Goal: Information Seeking & Learning: Learn about a topic

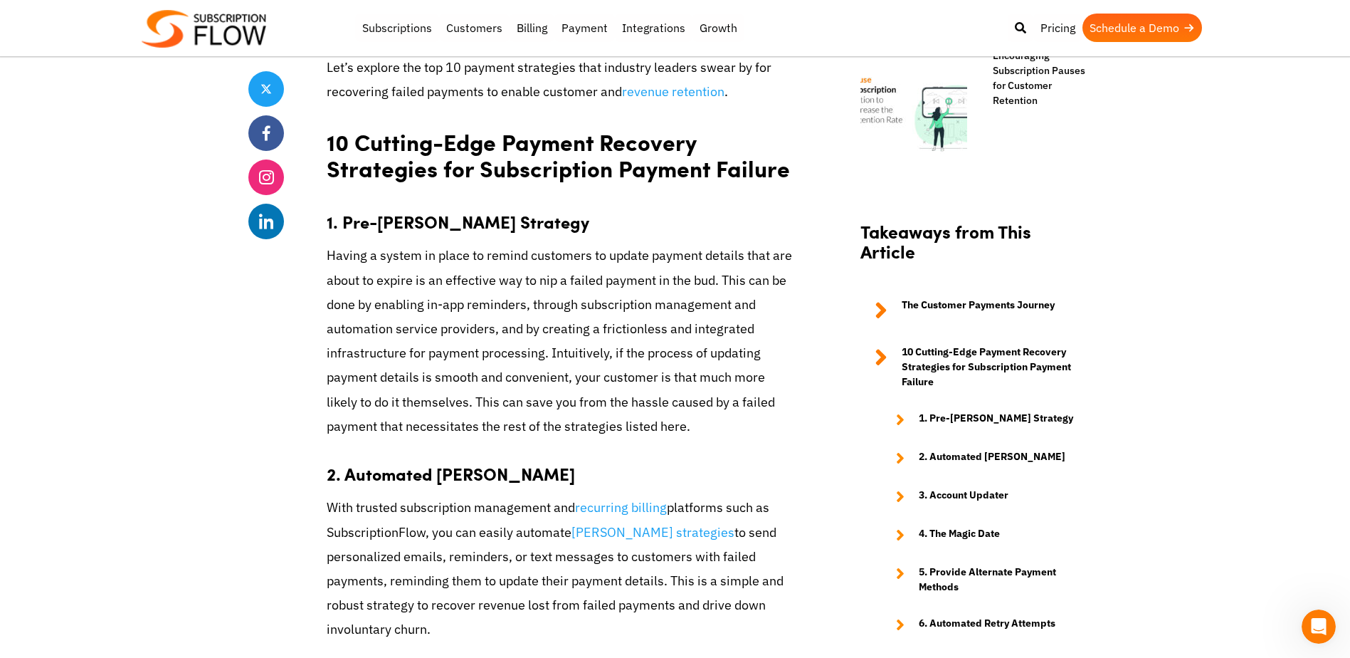
scroll to position [1210, 0]
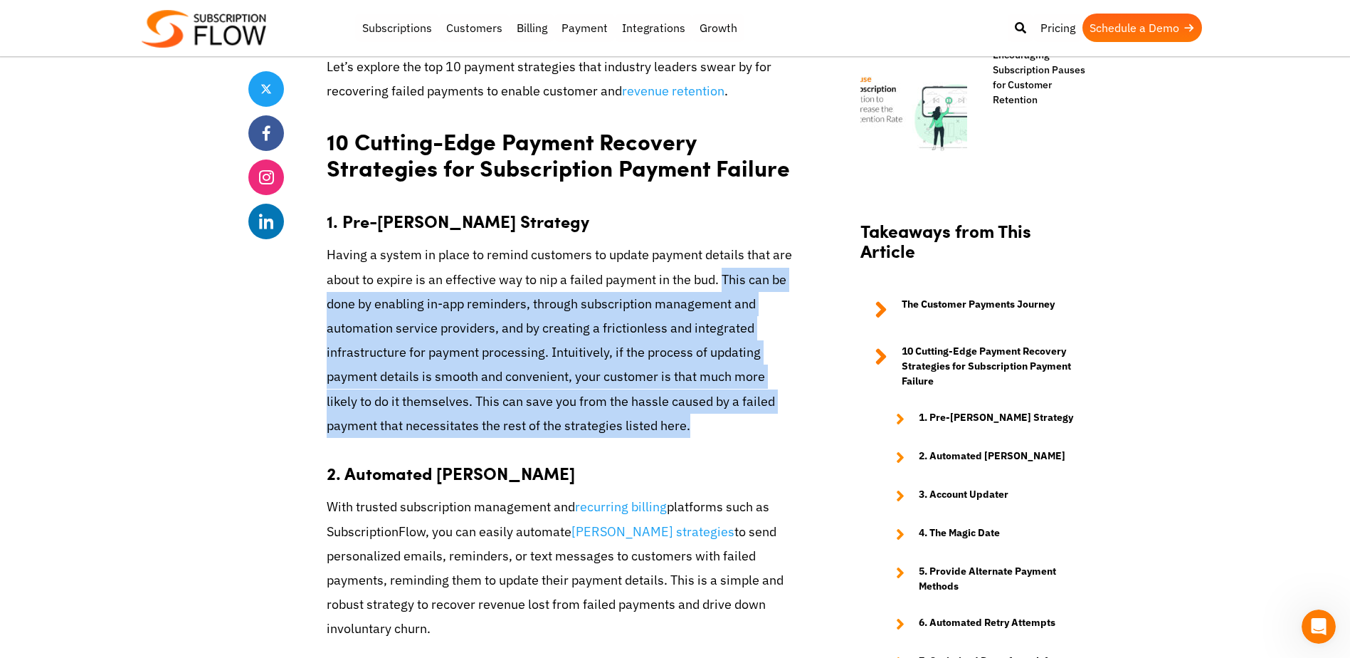
drag, startPoint x: 723, startPoint y: 277, endPoint x: 779, endPoint y: 428, distance: 161.1
click at [779, 428] on p "Having a system in place to remind customers to update payment details that are…" at bounding box center [562, 340] width 470 height 195
drag, startPoint x: 779, startPoint y: 428, endPoint x: 819, endPoint y: 278, distance: 155.4
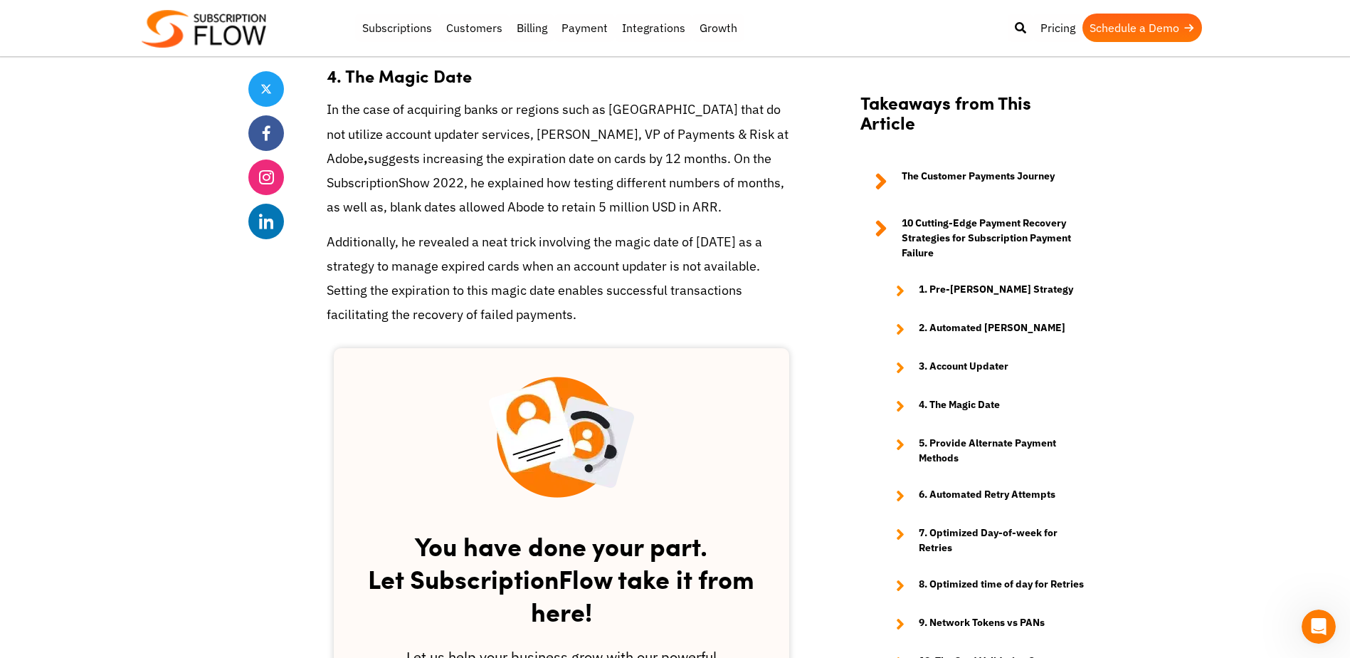
scroll to position [2064, 0]
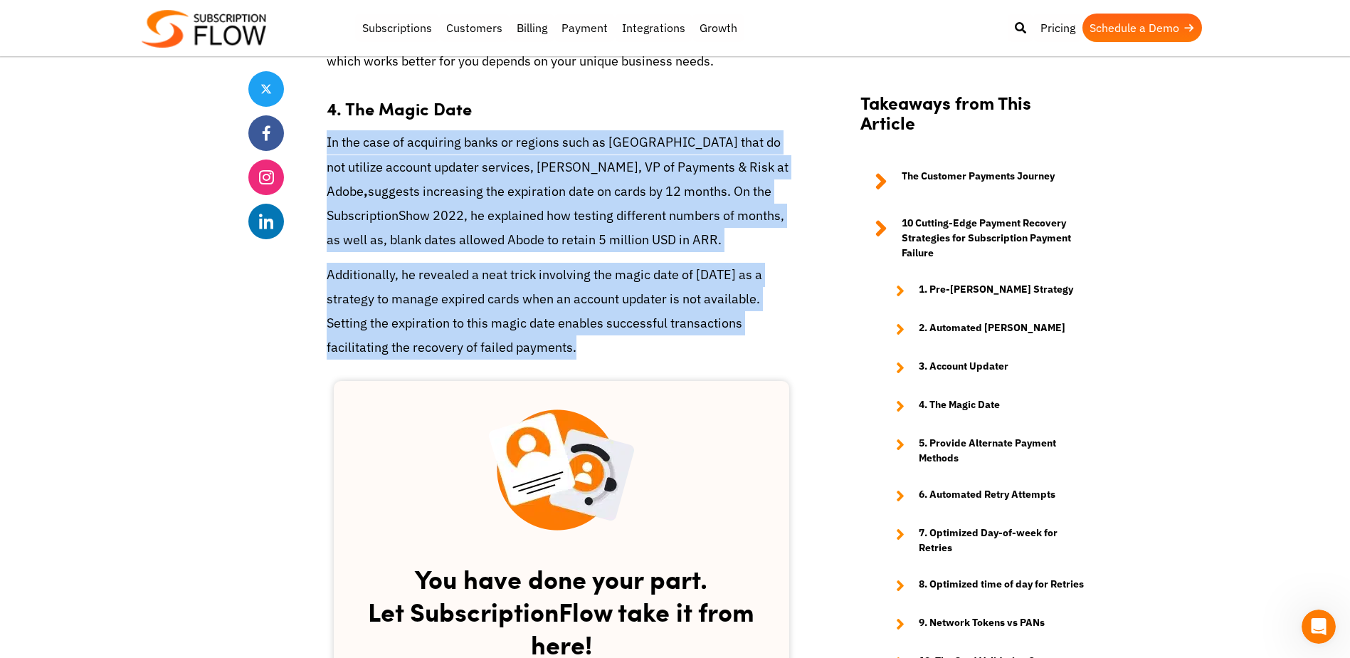
drag, startPoint x: 323, startPoint y: 142, endPoint x: 320, endPoint y: 372, distance: 230.0
copy div "In the case of acquiring banks or regions such as [GEOGRAPHIC_DATA] that do not…"
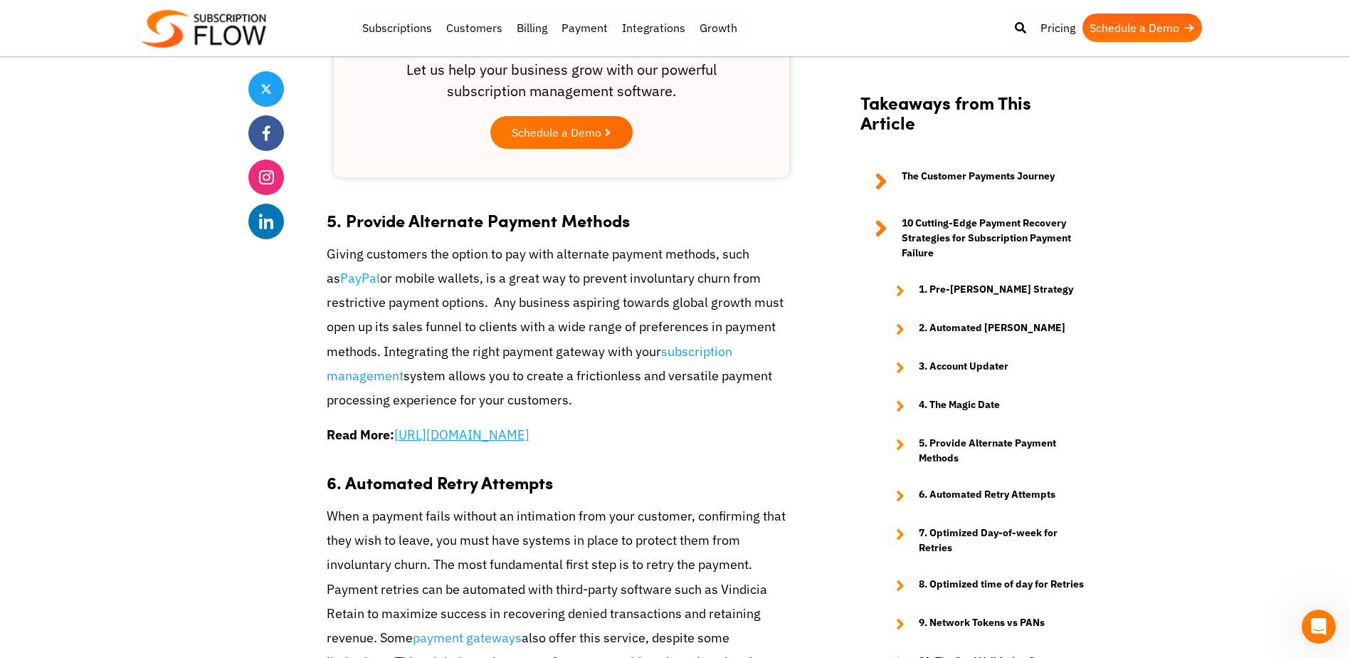
scroll to position [2776, 0]
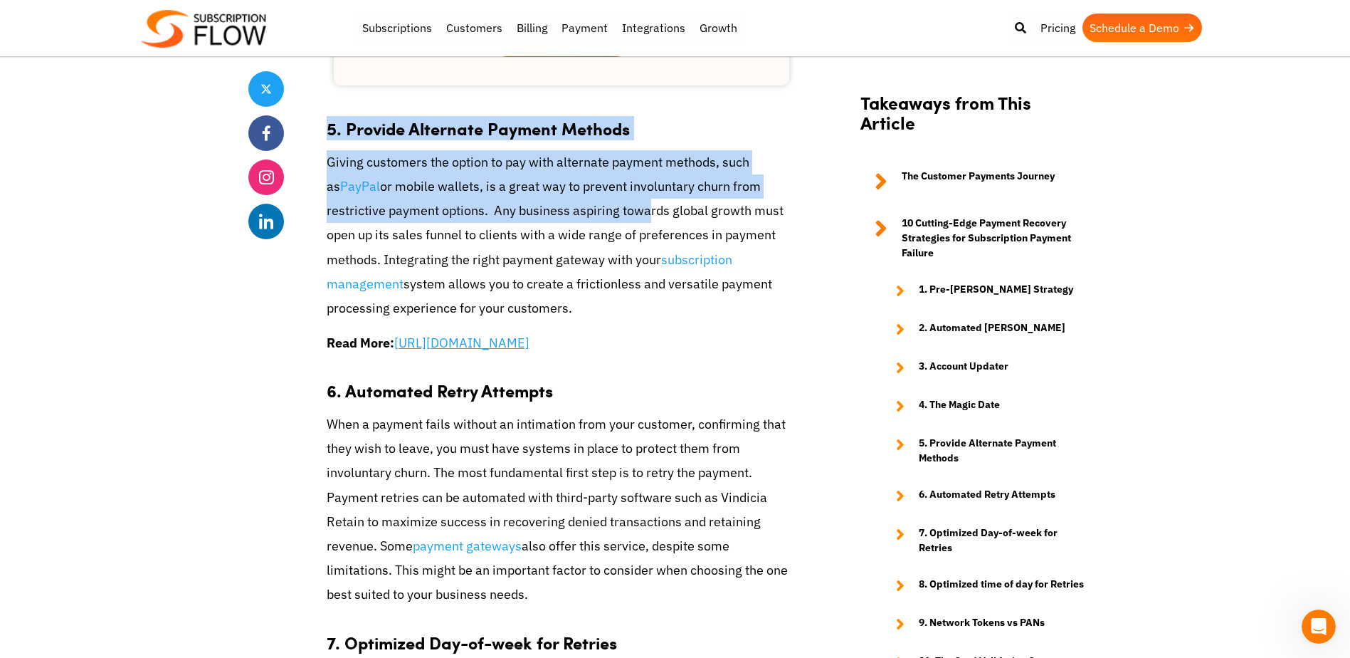
drag, startPoint x: 321, startPoint y: 133, endPoint x: 639, endPoint y: 218, distance: 328.6
click at [639, 218] on div "Share Subscription Payment Failure Management: Top Strategies [DATE] by Editori…" at bounding box center [675, 292] width 854 height 5454
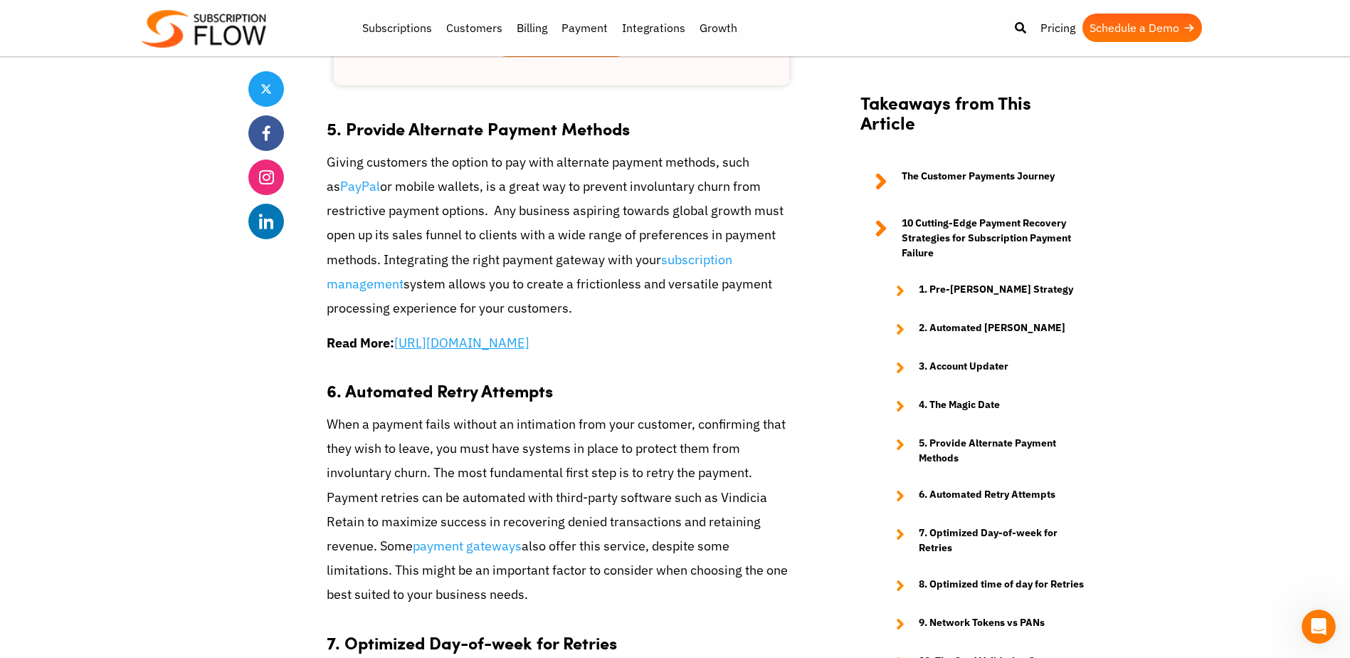
click at [810, 263] on div "Share Subscription Payment Failure Management: Top Strategies [DATE] by Editori…" at bounding box center [675, 292] width 854 height 5454
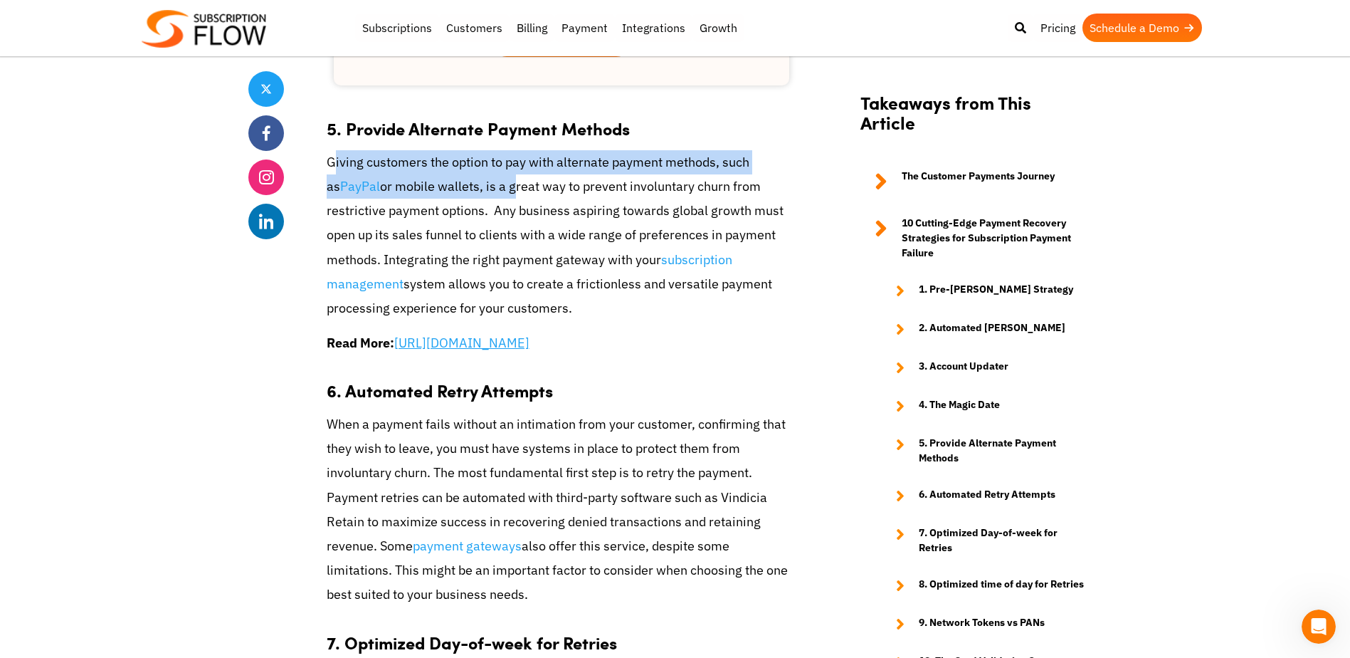
drag, startPoint x: 332, startPoint y: 156, endPoint x: 498, endPoint y: 198, distance: 170.4
click at [498, 198] on p "Giving customers the option to pay with alternate payment methods, such as PayP…" at bounding box center [562, 235] width 470 height 170
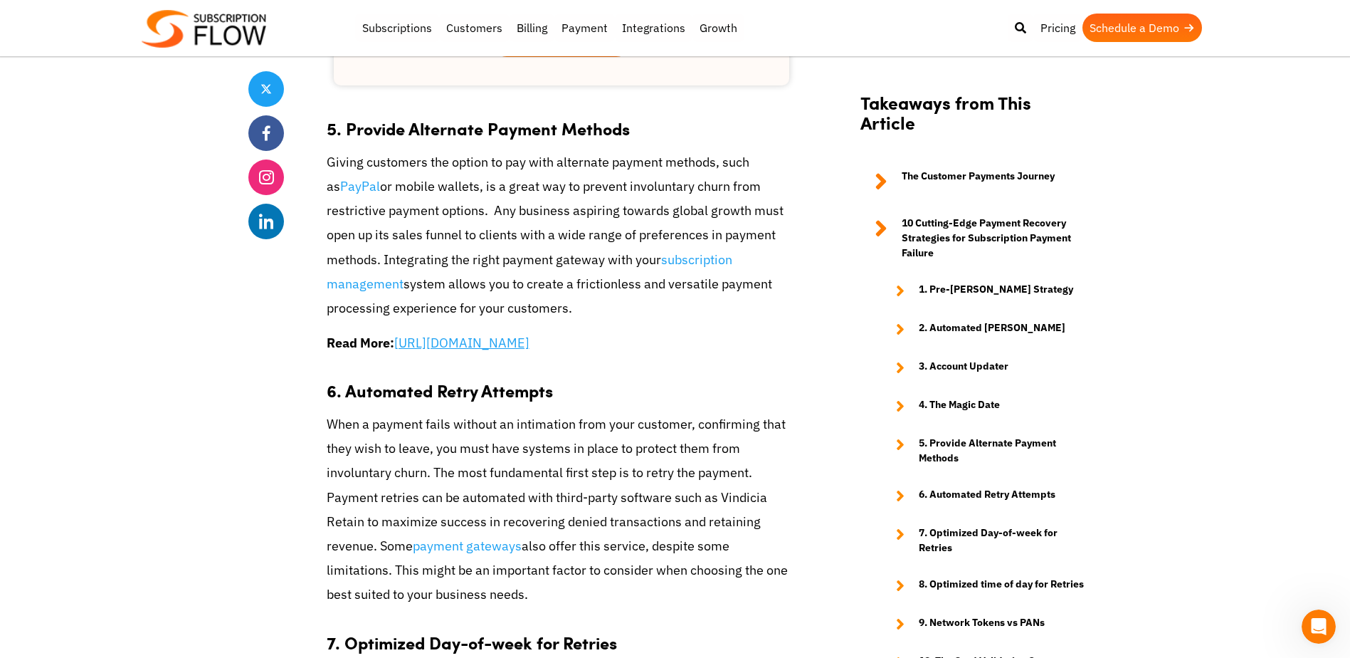
drag, startPoint x: 490, startPoint y: 211, endPoint x: 640, endPoint y: 296, distance: 171.8
click at [640, 296] on p "Giving customers the option to pay with alternate payment methods, such as PayP…" at bounding box center [562, 235] width 470 height 170
click at [642, 386] on div "Are you frustrated with your SaaS subscription business’s lack of growth, even …" at bounding box center [562, 143] width 470 height 4624
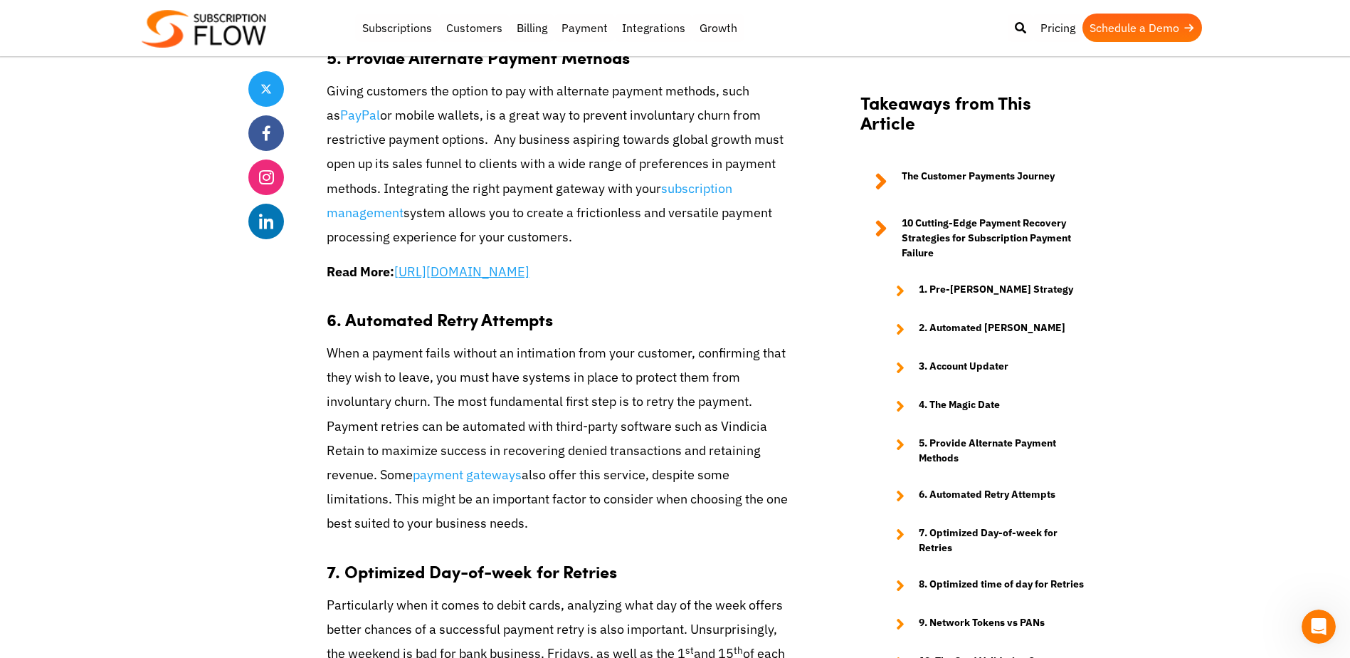
scroll to position [2919, 0]
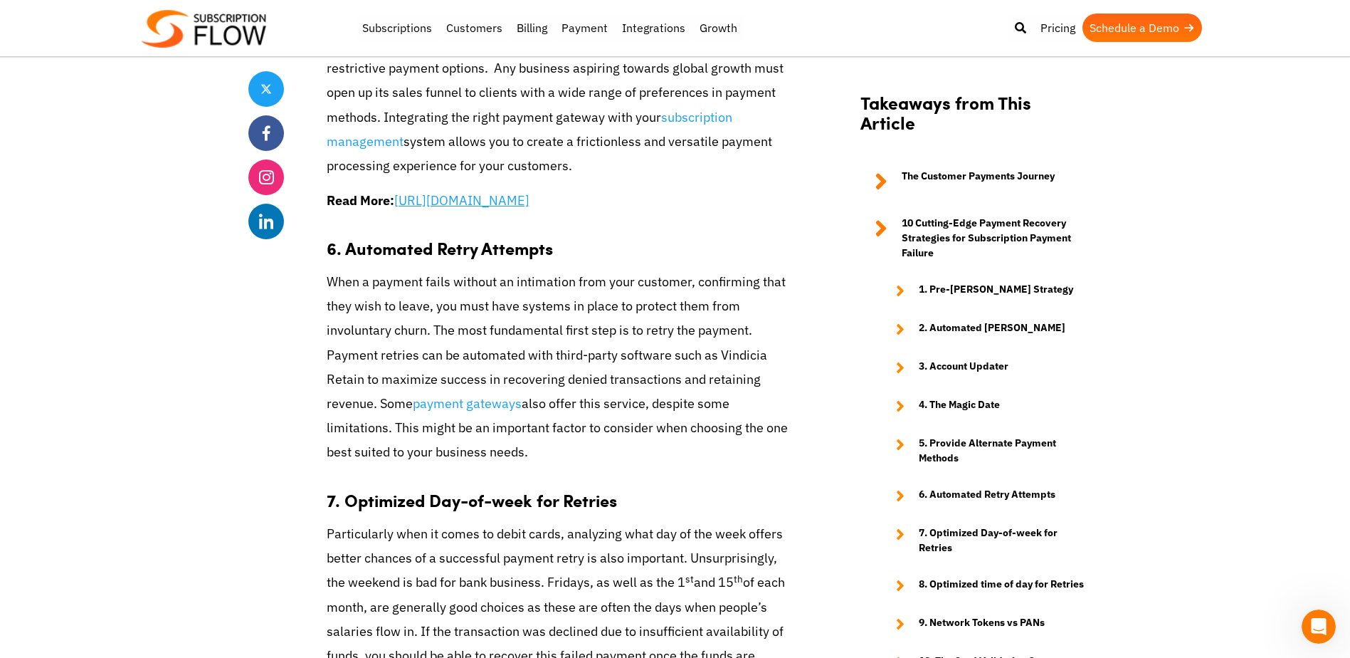
drag, startPoint x: 518, startPoint y: 305, endPoint x: 597, endPoint y: 466, distance: 179.2
click at [597, 465] on p "When a payment fails without an intimation from your customer, confirming that …" at bounding box center [562, 367] width 470 height 195
drag, startPoint x: 597, startPoint y: 466, endPoint x: 528, endPoint y: 337, distance: 146.8
click at [528, 337] on p "When a payment fails without an intimation from your customer, confirming that …" at bounding box center [562, 367] width 470 height 195
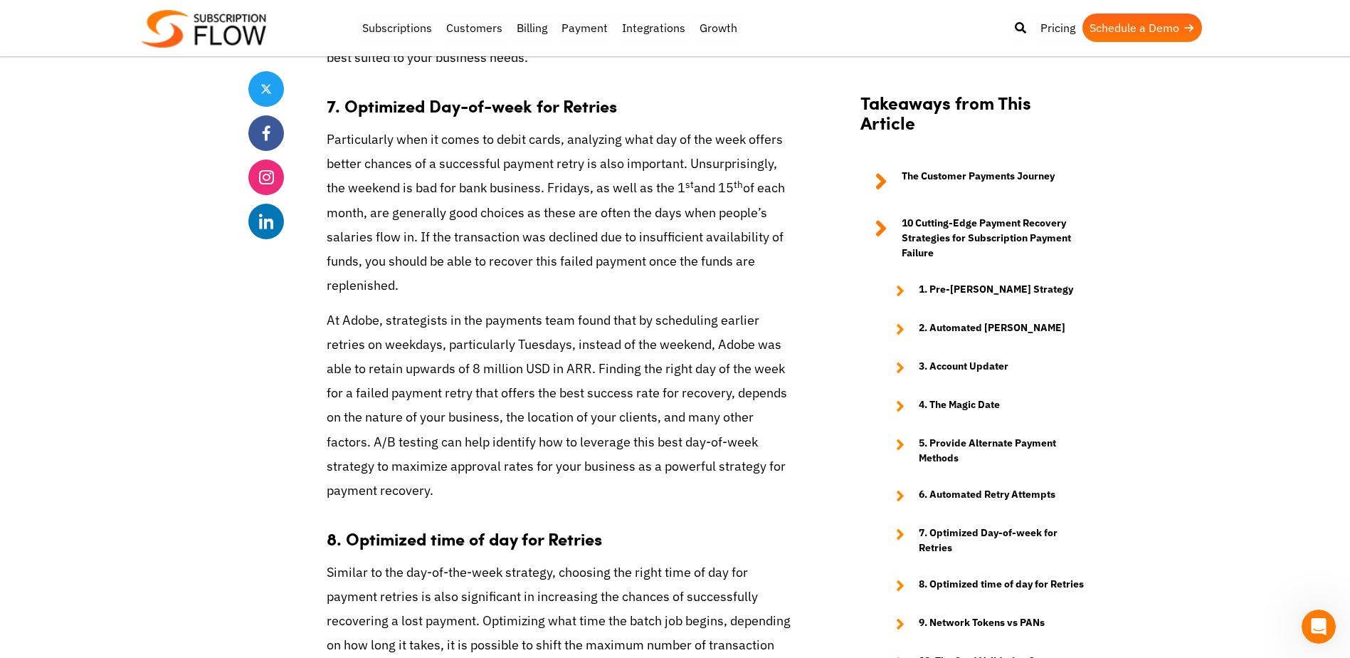
scroll to position [3346, 0]
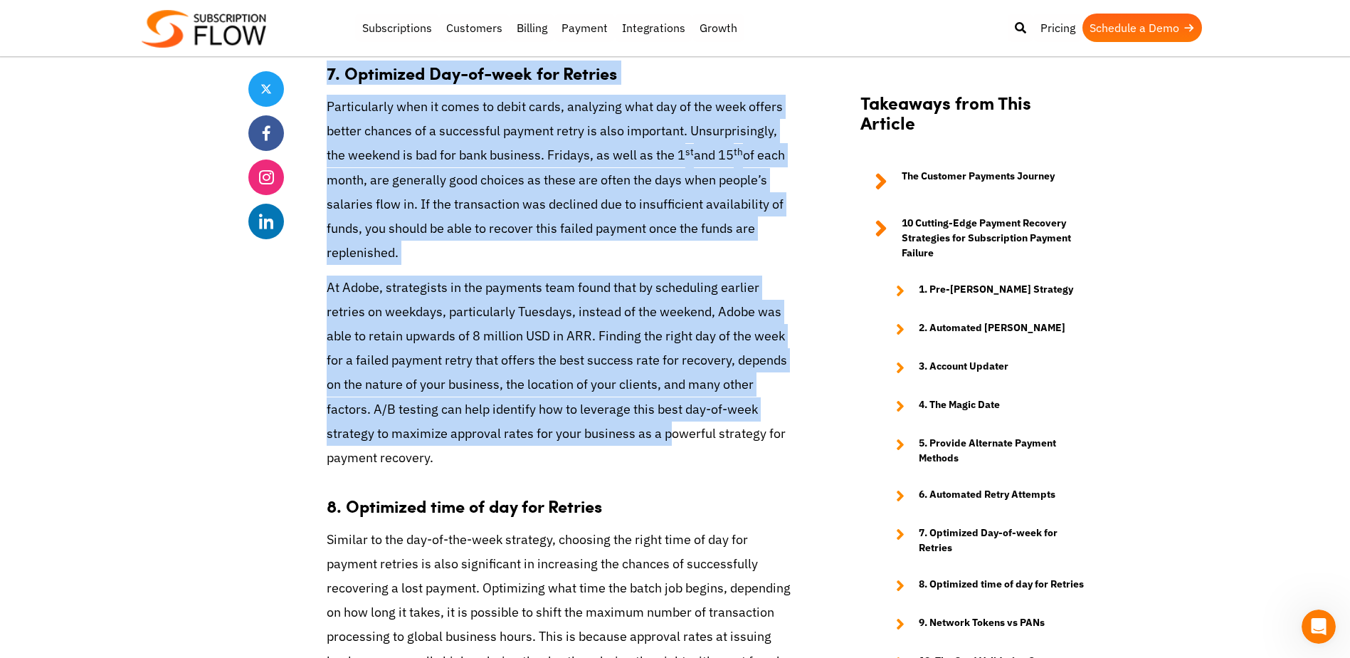
drag, startPoint x: 321, startPoint y: 84, endPoint x: 667, endPoint y: 448, distance: 502.6
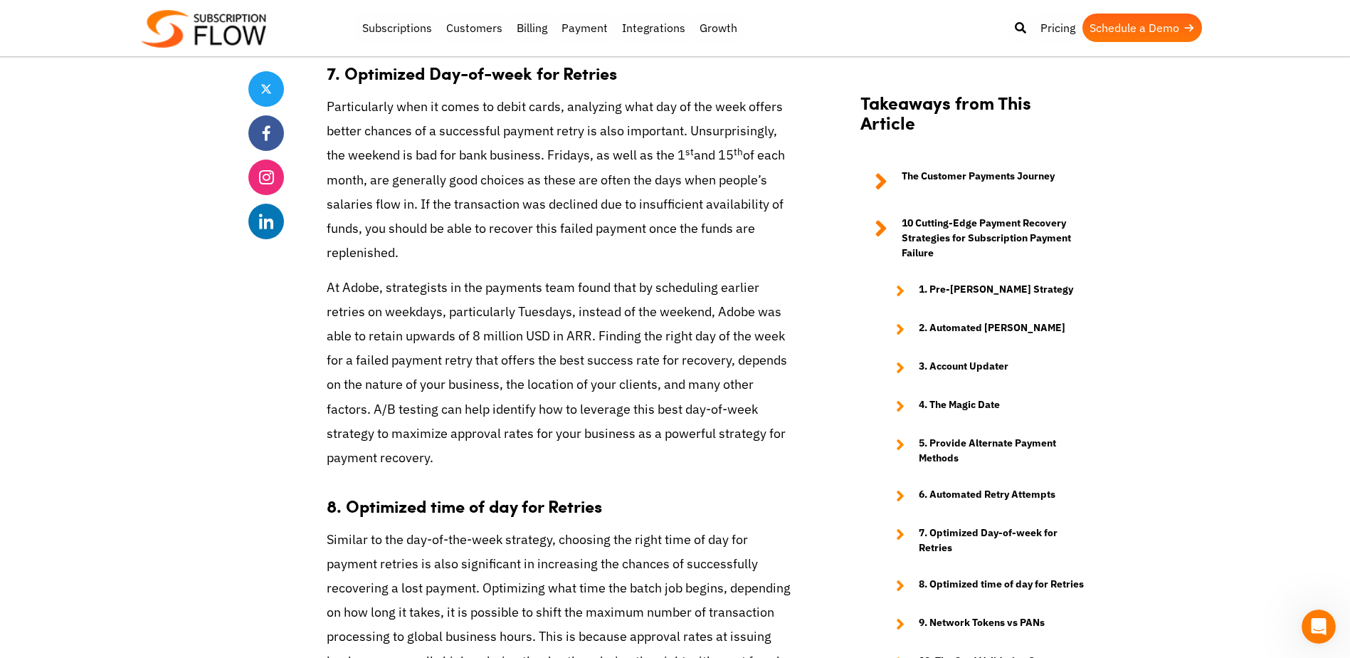
drag, startPoint x: 667, startPoint y: 448, endPoint x: 656, endPoint y: 478, distance: 32.0
click at [656, 471] on p "At Adobe, strategists in the payments team found that by scheduling earlier ret…" at bounding box center [562, 373] width 470 height 195
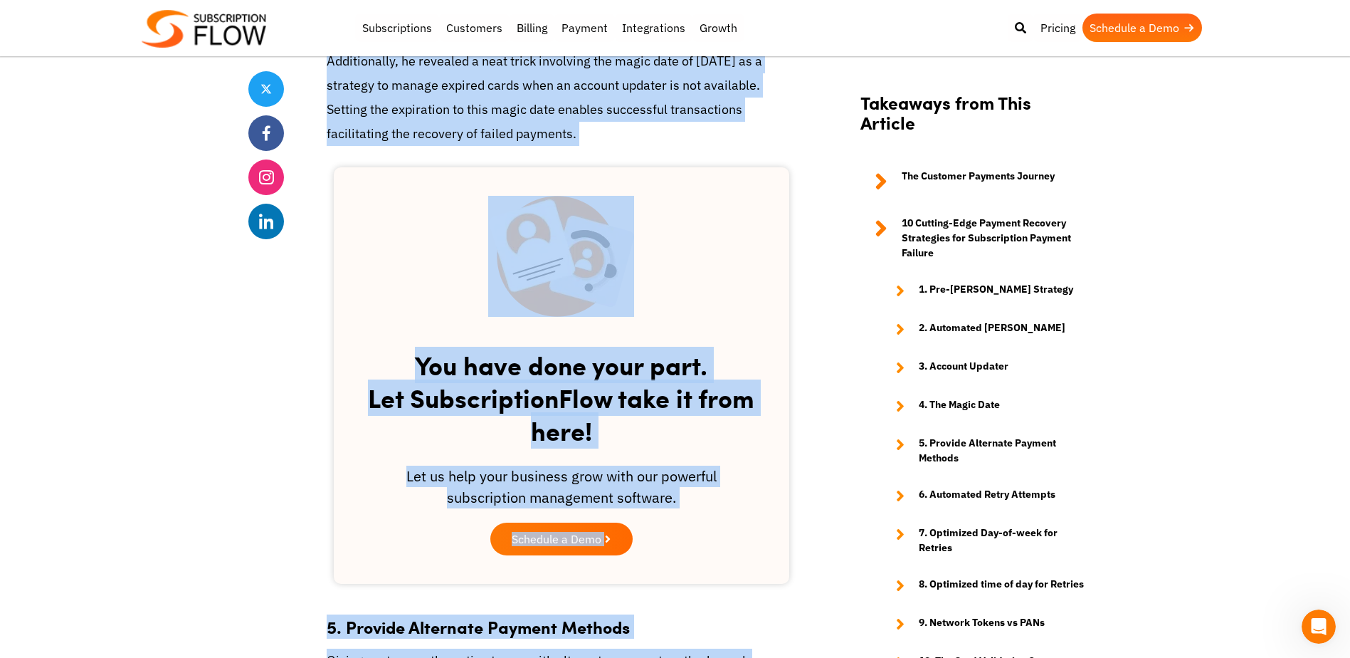
scroll to position [2142, 0]
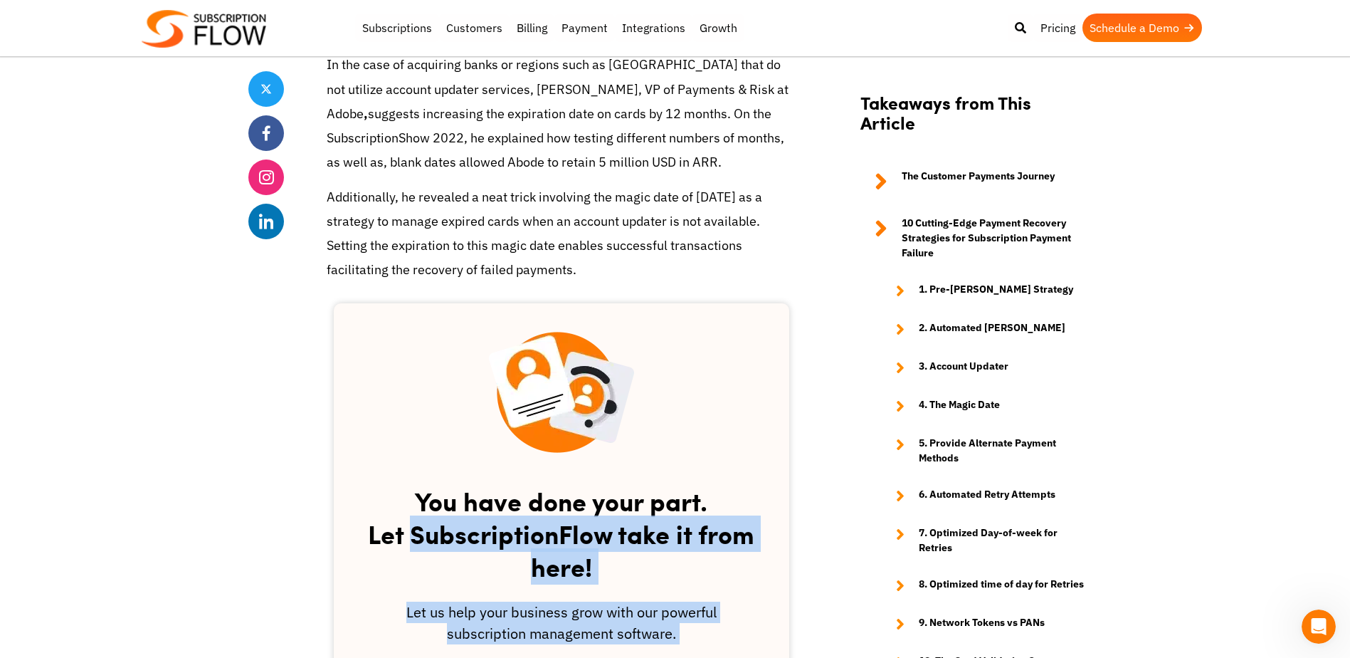
drag, startPoint x: 493, startPoint y: 483, endPoint x: 394, endPoint y: 506, distance: 101.7
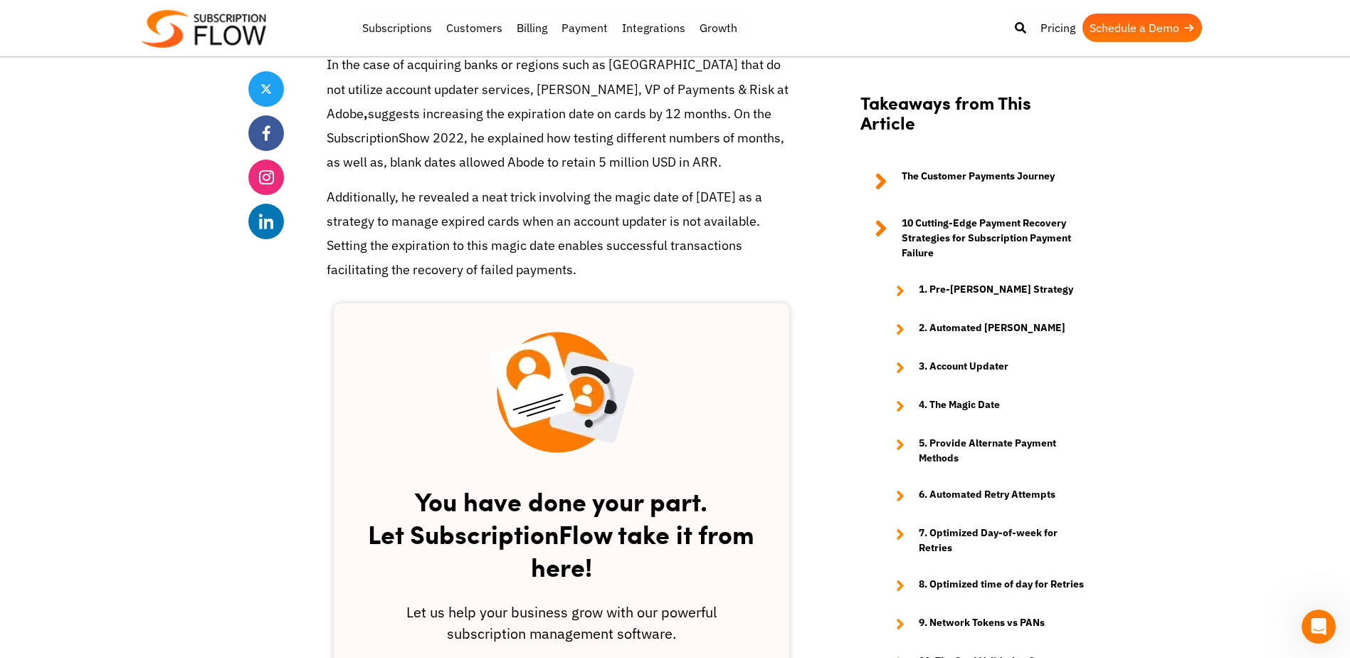
click at [791, 369] on div "You have done your part. Let SubscriptionFlow take it from here! Let us help yo…" at bounding box center [562, 511] width 470 height 431
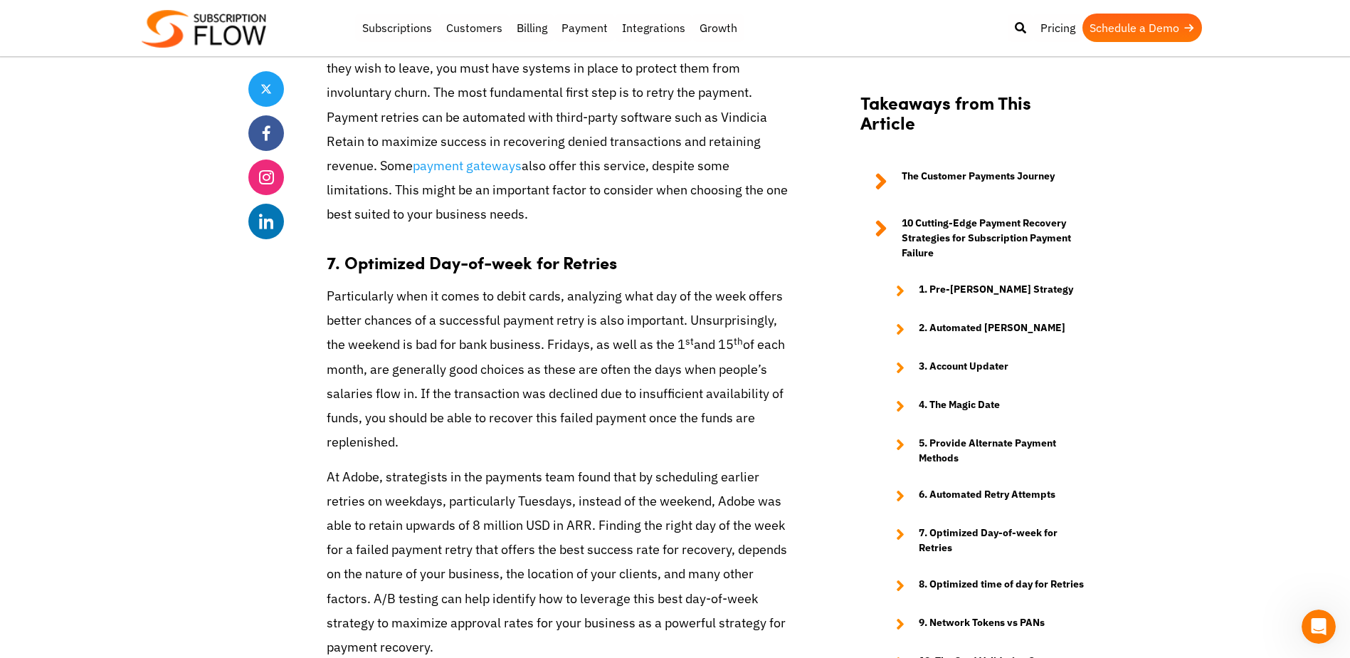
scroll to position [2925, 0]
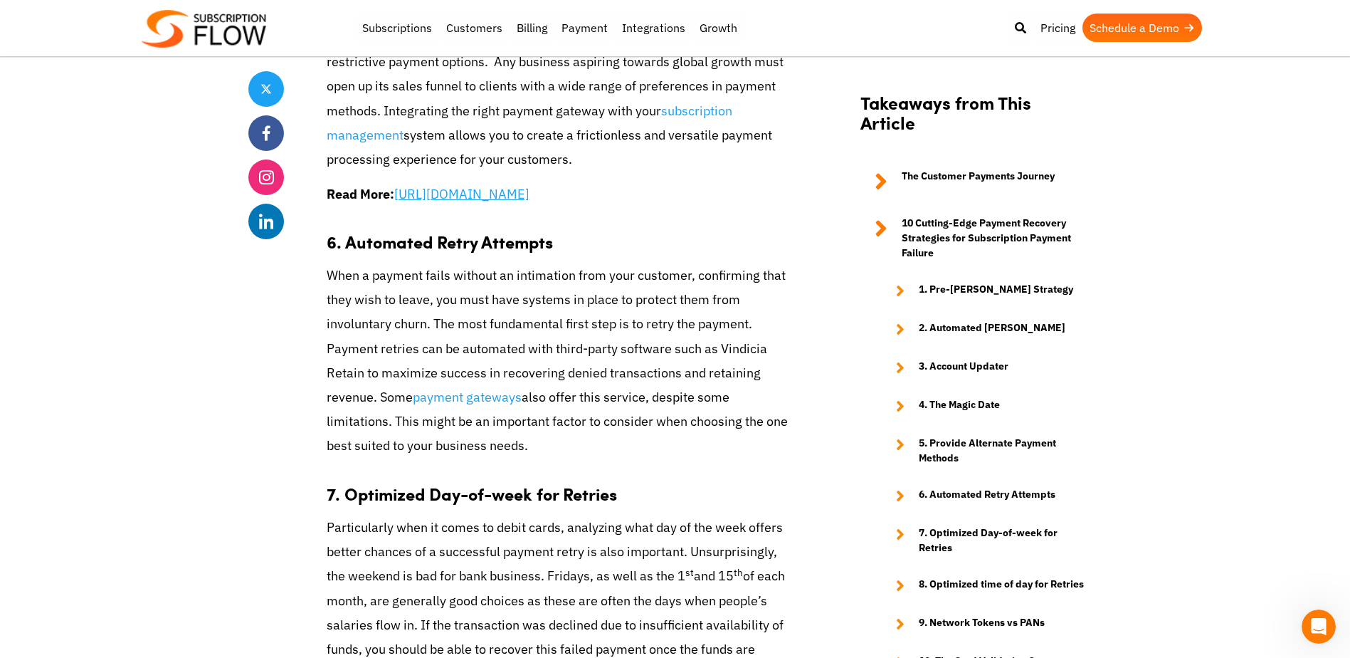
click at [820, 350] on div "Share Subscription Payment Failure Management: Top Strategies [DATE] by Editori…" at bounding box center [675, 144] width 854 height 5454
drag, startPoint x: 254, startPoint y: 282, endPoint x: 704, endPoint y: 476, distance: 490.1
click at [704, 476] on div "Share Subscription Payment Failure Management: Top Strategies [DATE] by Editori…" at bounding box center [675, 144] width 854 height 5454
drag, startPoint x: 704, startPoint y: 476, endPoint x: 619, endPoint y: 374, distance: 133.0
click at [619, 374] on p "When a payment fails without an intimation from your customer, confirming that …" at bounding box center [562, 360] width 470 height 195
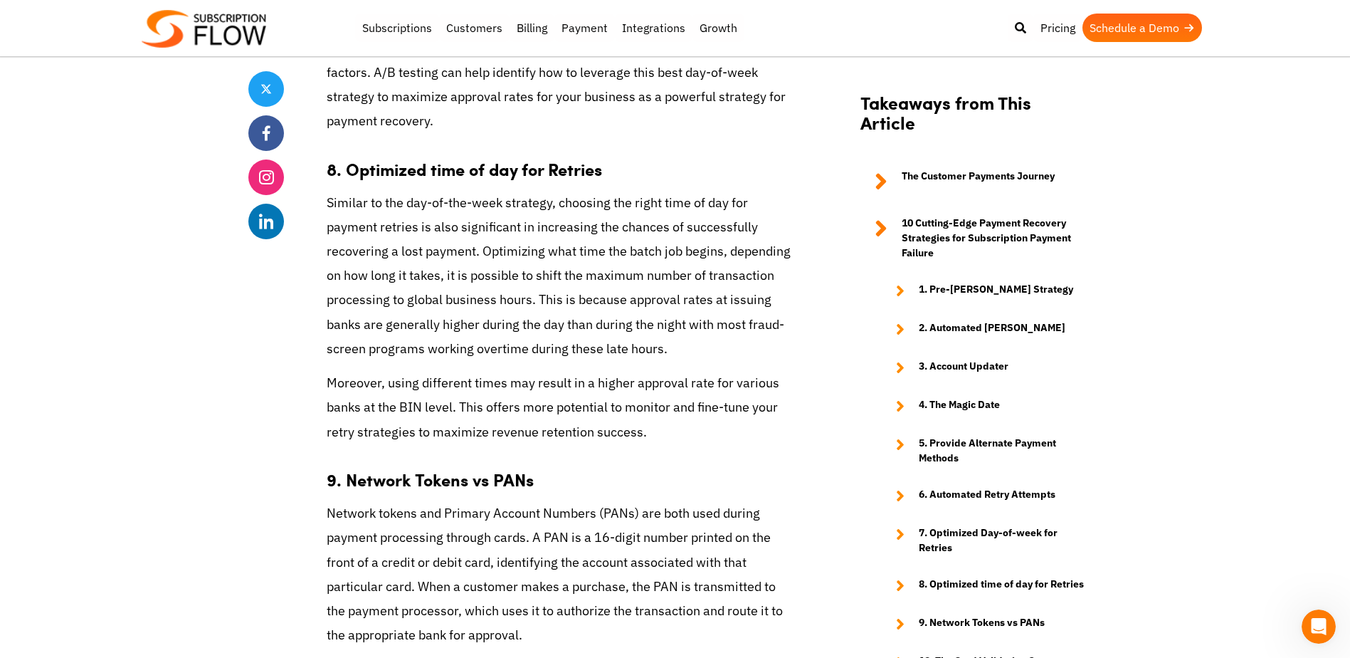
scroll to position [3708, 0]
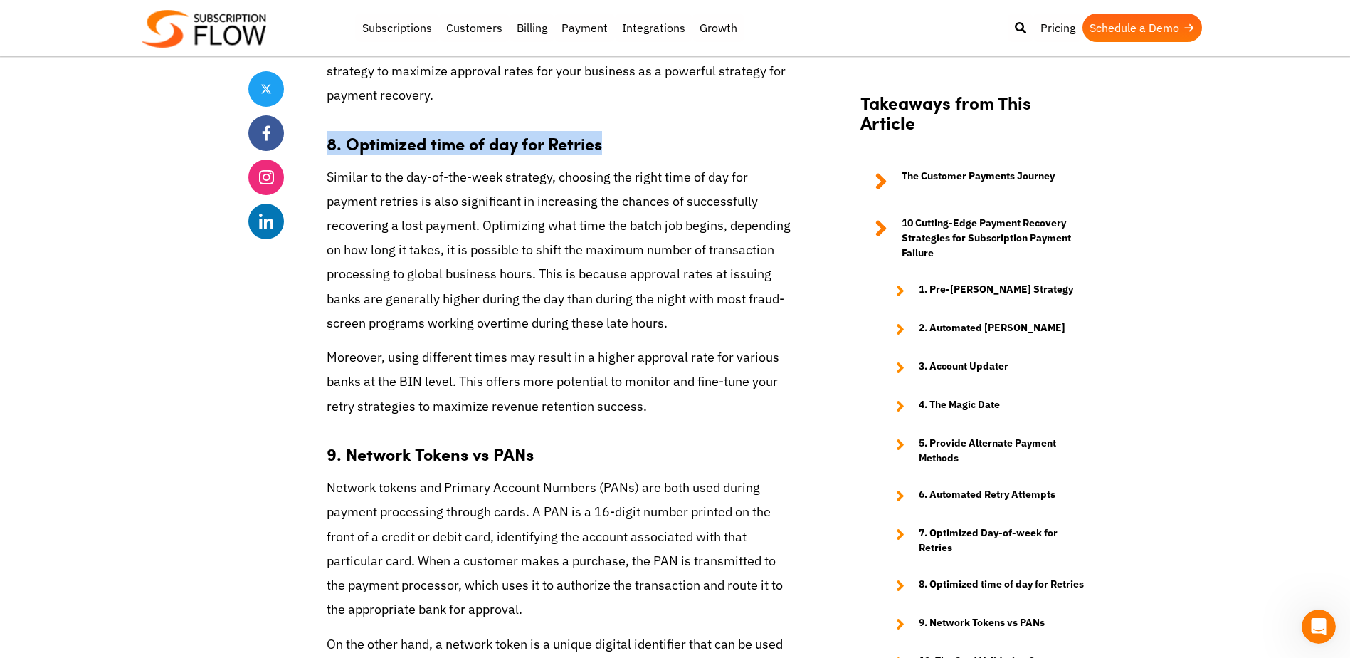
drag, startPoint x: 323, startPoint y: 165, endPoint x: 688, endPoint y: 156, distance: 364.6
click at [735, 335] on p "Similar to the day-of-the-week strategy, choosing the right time of day for pay…" at bounding box center [562, 250] width 470 height 170
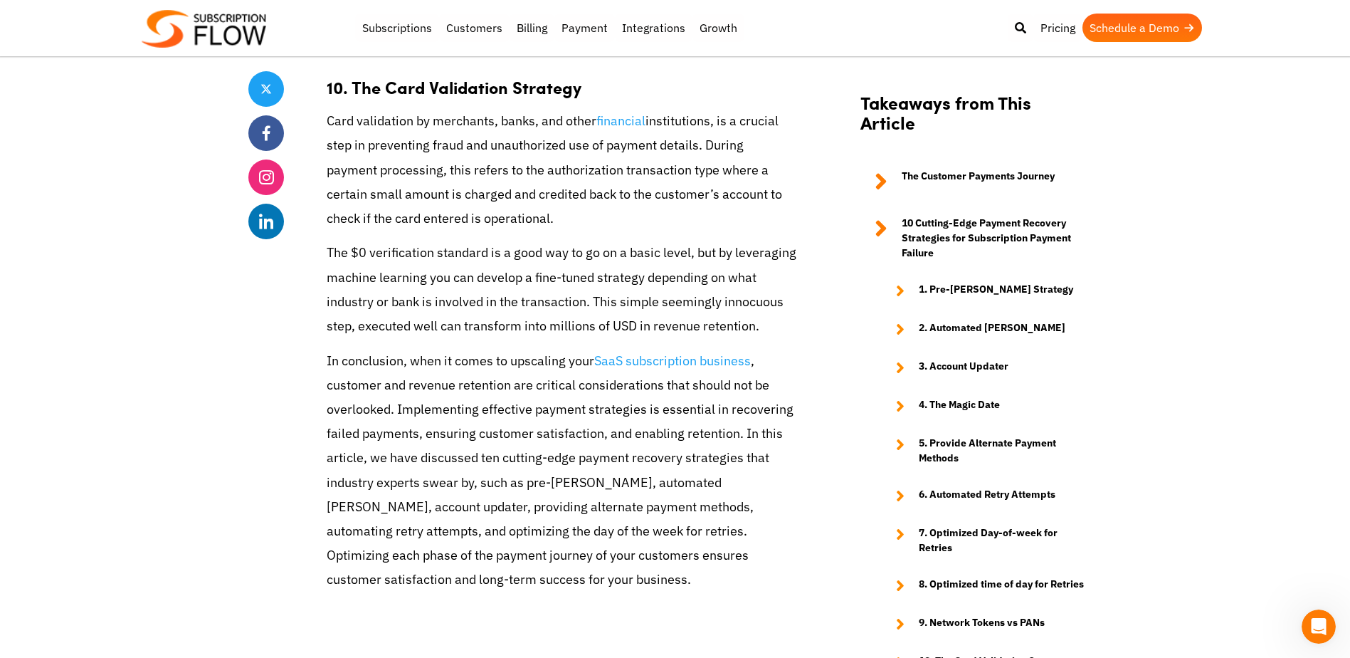
scroll to position [4634, 0]
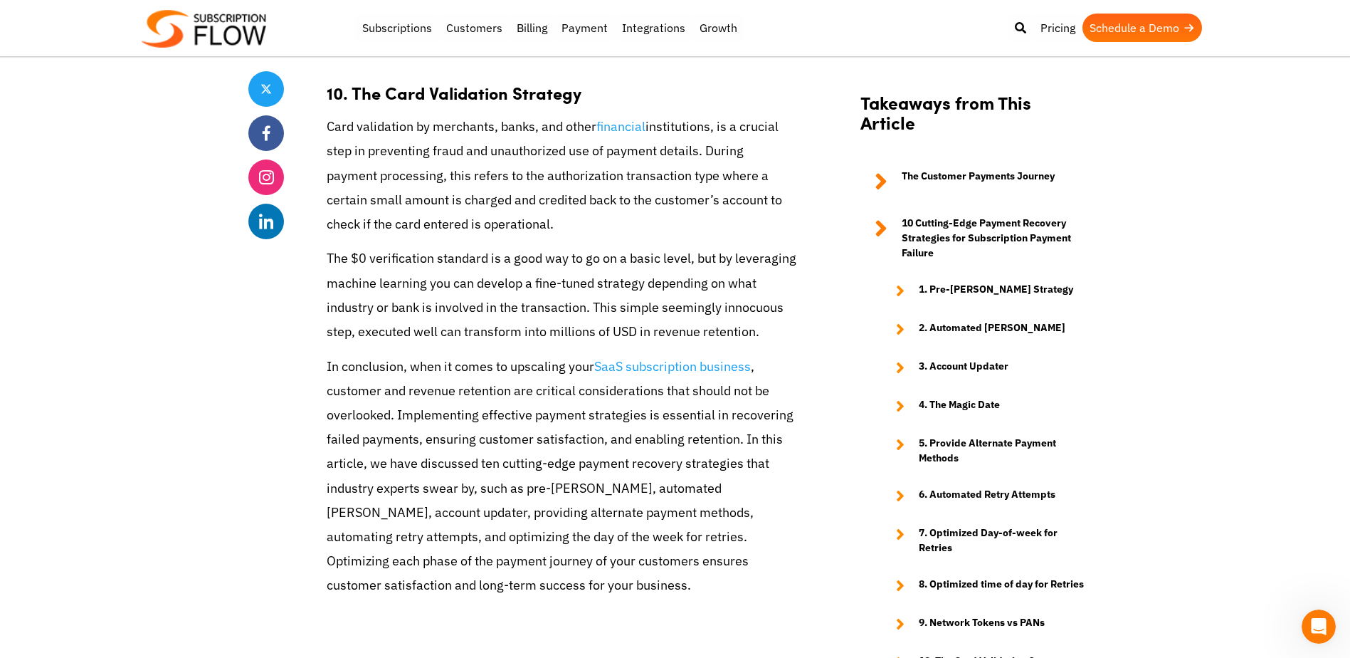
click at [333, 175] on p "Card validation by merchants, banks, and other financial institutions, is a cru…" at bounding box center [562, 176] width 470 height 122
drag, startPoint x: 327, startPoint y: 176, endPoint x: 653, endPoint y: 238, distance: 331.3
click at [653, 236] on p "Card validation by merchants, banks, and other financial institutions, is a cru…" at bounding box center [562, 176] width 470 height 122
click at [583, 236] on p "Card validation by merchants, banks, and other financial institutions, is a cru…" at bounding box center [562, 176] width 470 height 122
drag, startPoint x: 352, startPoint y: 283, endPoint x: 367, endPoint y: 284, distance: 15.0
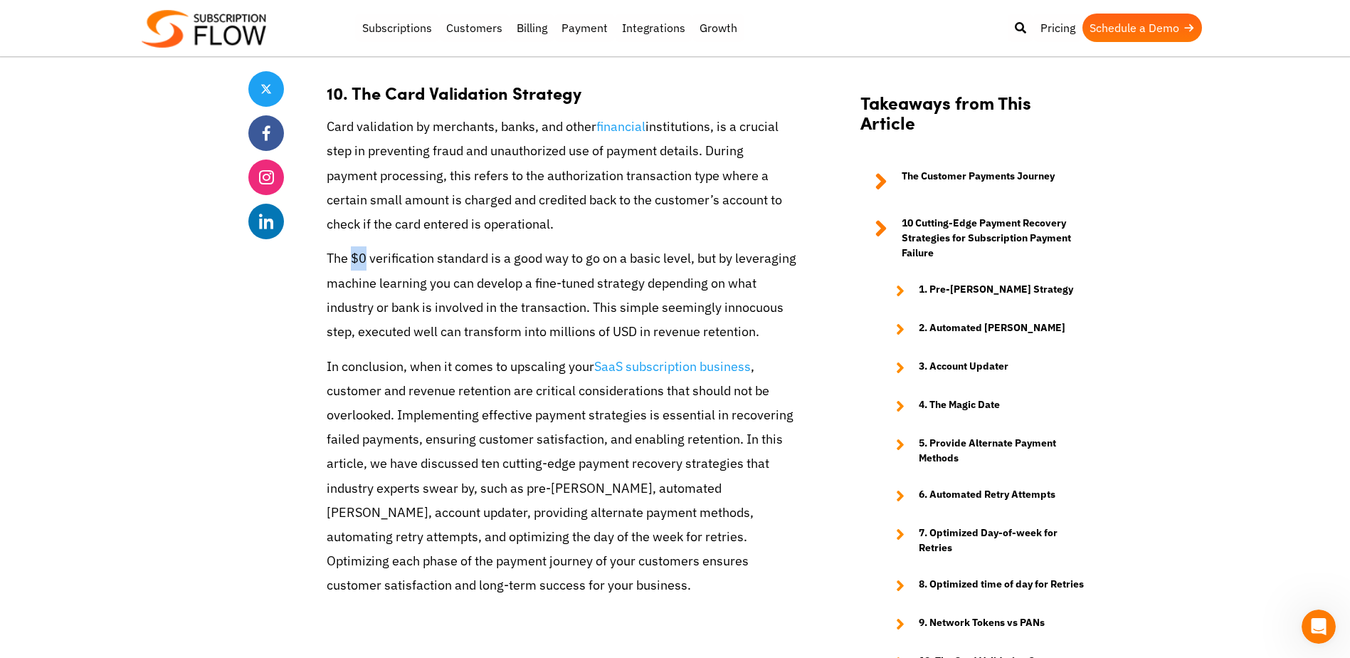
click at [367, 284] on p "The $0 verification standard is a good way to go on a basic level, but by lever…" at bounding box center [562, 295] width 470 height 98
drag, startPoint x: 325, startPoint y: 144, endPoint x: 680, endPoint y: 250, distance: 370.1
click at [680, 236] on p "Card validation by merchants, banks, and other financial institutions, is a cru…" at bounding box center [562, 176] width 470 height 122
